Goal: Check status: Check status

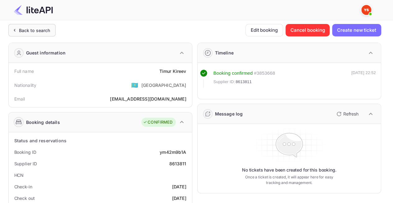
click at [36, 28] on div "Back to search" at bounding box center [34, 30] width 31 height 7
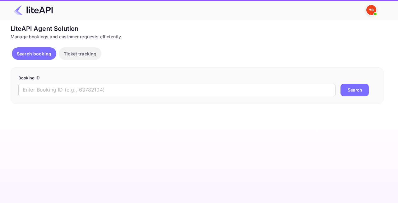
click at [93, 83] on form "Booking ID ​ Search" at bounding box center [196, 85] width 357 height 21
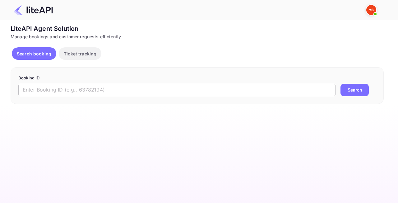
click at [93, 86] on input "text" at bounding box center [176, 90] width 317 height 12
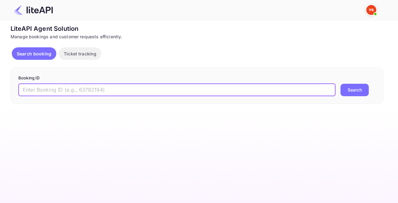
paste input "9020713"
type input "9020713"
click at [354, 84] on button "Search" at bounding box center [354, 90] width 28 height 12
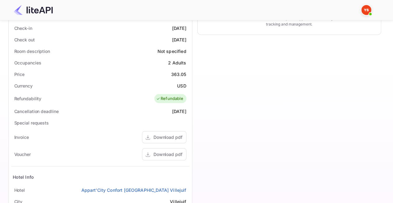
scroll to position [186, 0]
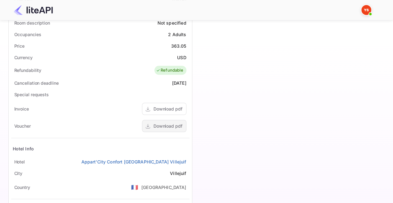
click at [152, 127] on div "Download pdf" at bounding box center [164, 126] width 44 height 12
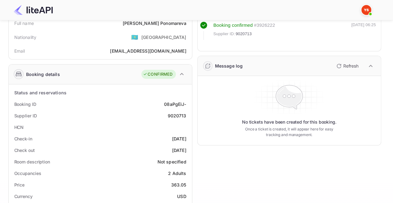
scroll to position [0, 0]
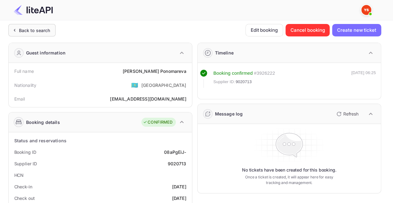
click at [25, 27] on div "Back to search" at bounding box center [34, 30] width 31 height 7
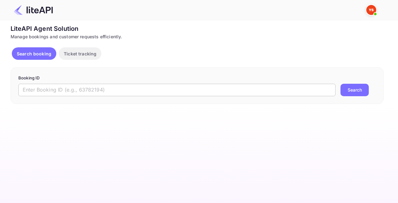
click at [65, 90] on input "text" at bounding box center [176, 90] width 317 height 12
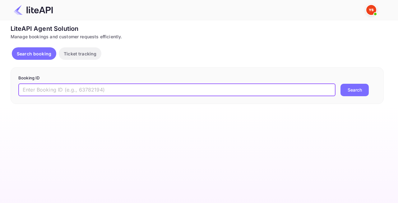
paste input "9020806"
type input "9020806"
click at [361, 88] on button "Search" at bounding box center [354, 90] width 28 height 12
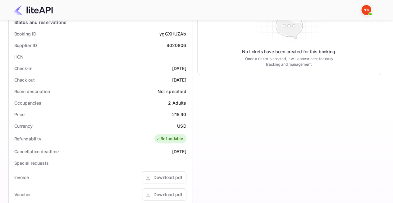
scroll to position [155, 0]
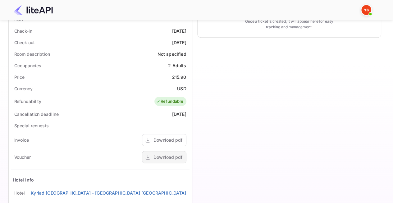
click at [162, 157] on div "Download pdf" at bounding box center [167, 156] width 29 height 7
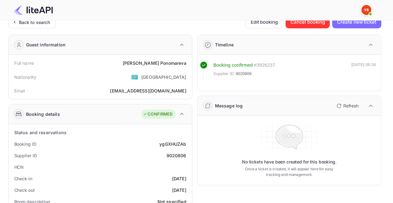
scroll to position [0, 0]
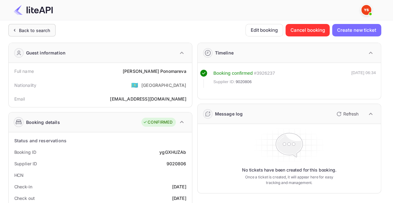
click at [36, 33] on div "Back to search" at bounding box center [31, 30] width 47 height 12
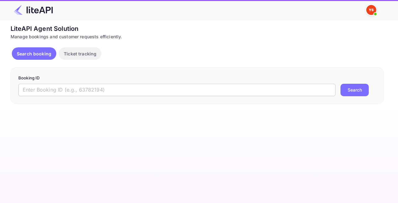
click at [112, 93] on input "text" at bounding box center [176, 90] width 317 height 12
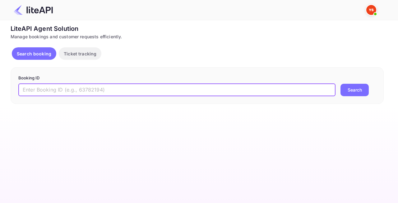
paste input "8903553"
type input "8903553"
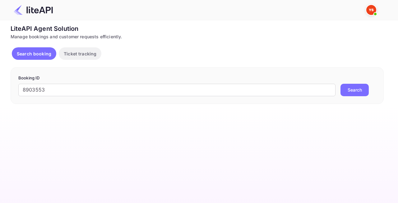
click at [363, 87] on button "Search" at bounding box center [354, 90] width 28 height 12
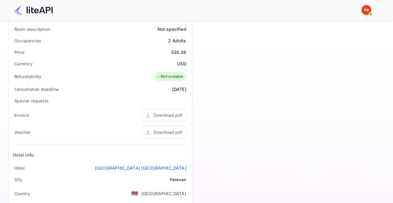
scroll to position [248, 0]
